Goal: Task Accomplishment & Management: Use online tool/utility

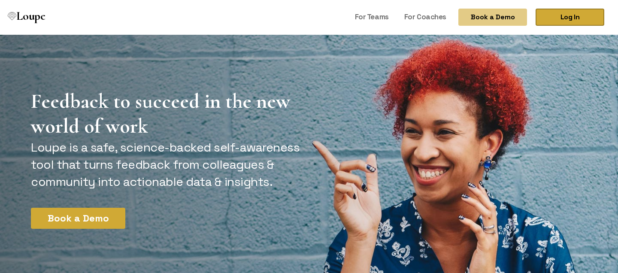
click at [581, 21] on link "Log In" at bounding box center [570, 17] width 69 height 17
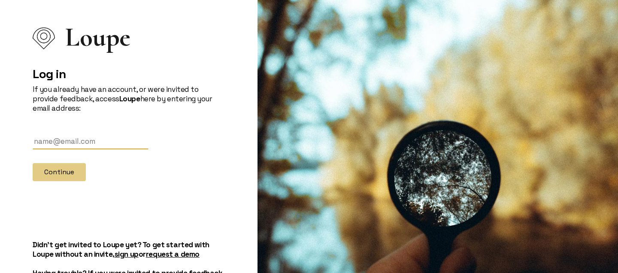
click at [131, 139] on input "text" at bounding box center [91, 141] width 116 height 16
type input "[EMAIL_ADDRESS][DOMAIN_NAME]"
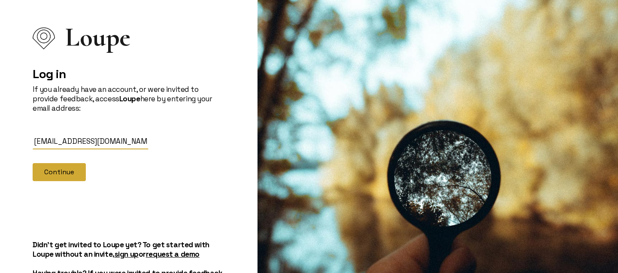
click at [69, 171] on button "Continue" at bounding box center [59, 172] width 53 height 18
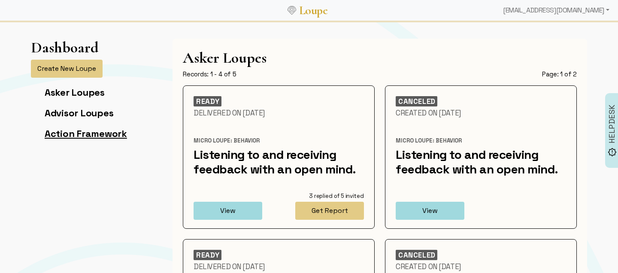
click at [97, 132] on link "Action Framework" at bounding box center [86, 133] width 82 height 12
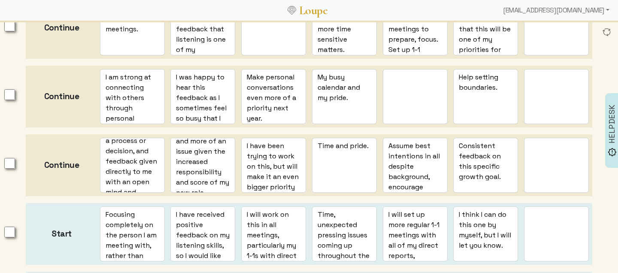
scroll to position [44, 0]
click at [205, 164] on textarea "I have been feeling this become more and more of an issue given the increased r…" at bounding box center [202, 165] width 65 height 55
